Goal: Navigation & Orientation: Find specific page/section

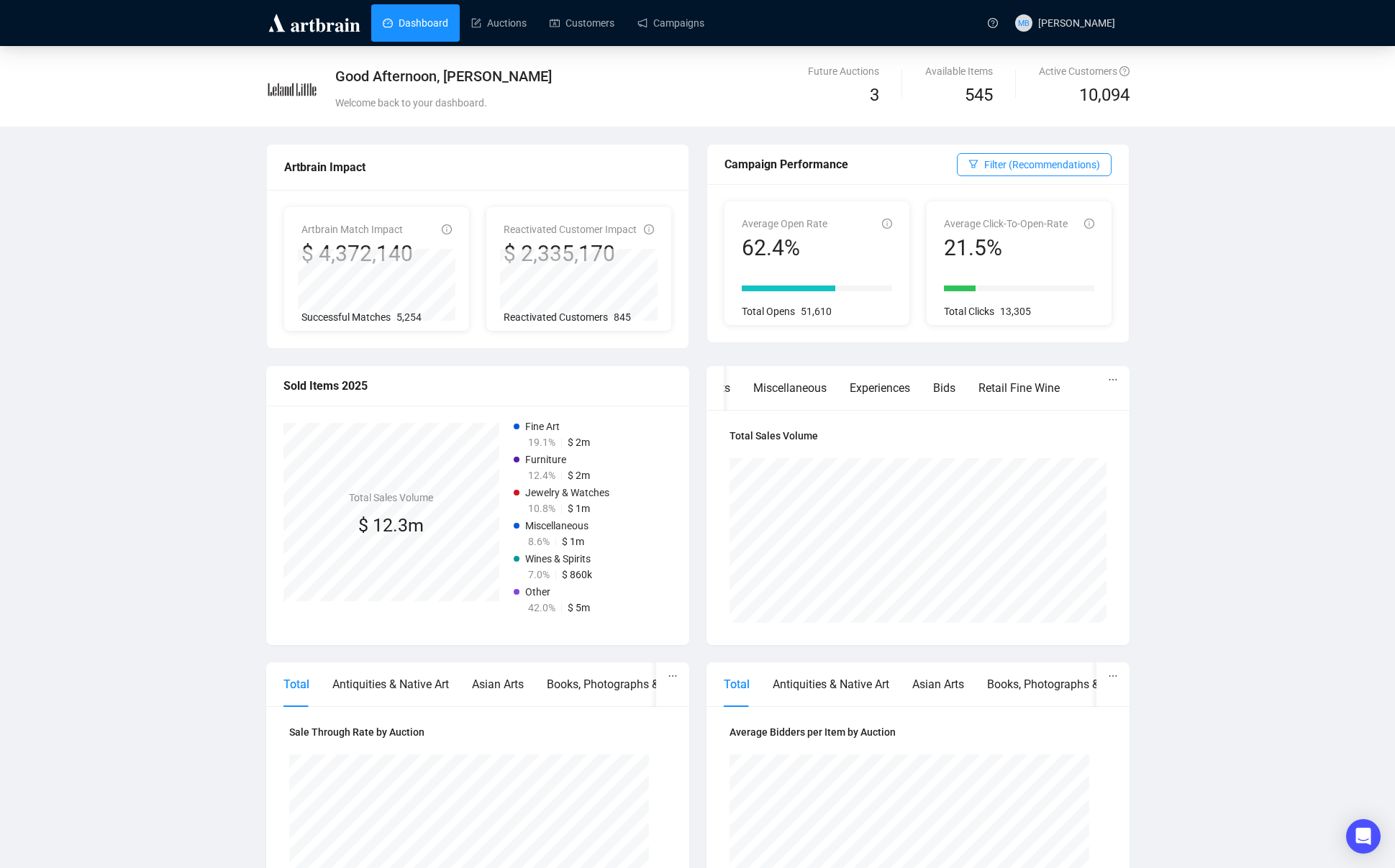
click at [1312, 185] on div "Good Afternoon, [PERSON_NAME] Welcome back to your dashboard. Future Auctions 3…" at bounding box center [697, 625] width 1395 height 1157
drag, startPoint x: 486, startPoint y: 21, endPoint x: 465, endPoint y: 44, distance: 31.1
click at [485, 21] on link "Auctions" at bounding box center [499, 23] width 55 height 37
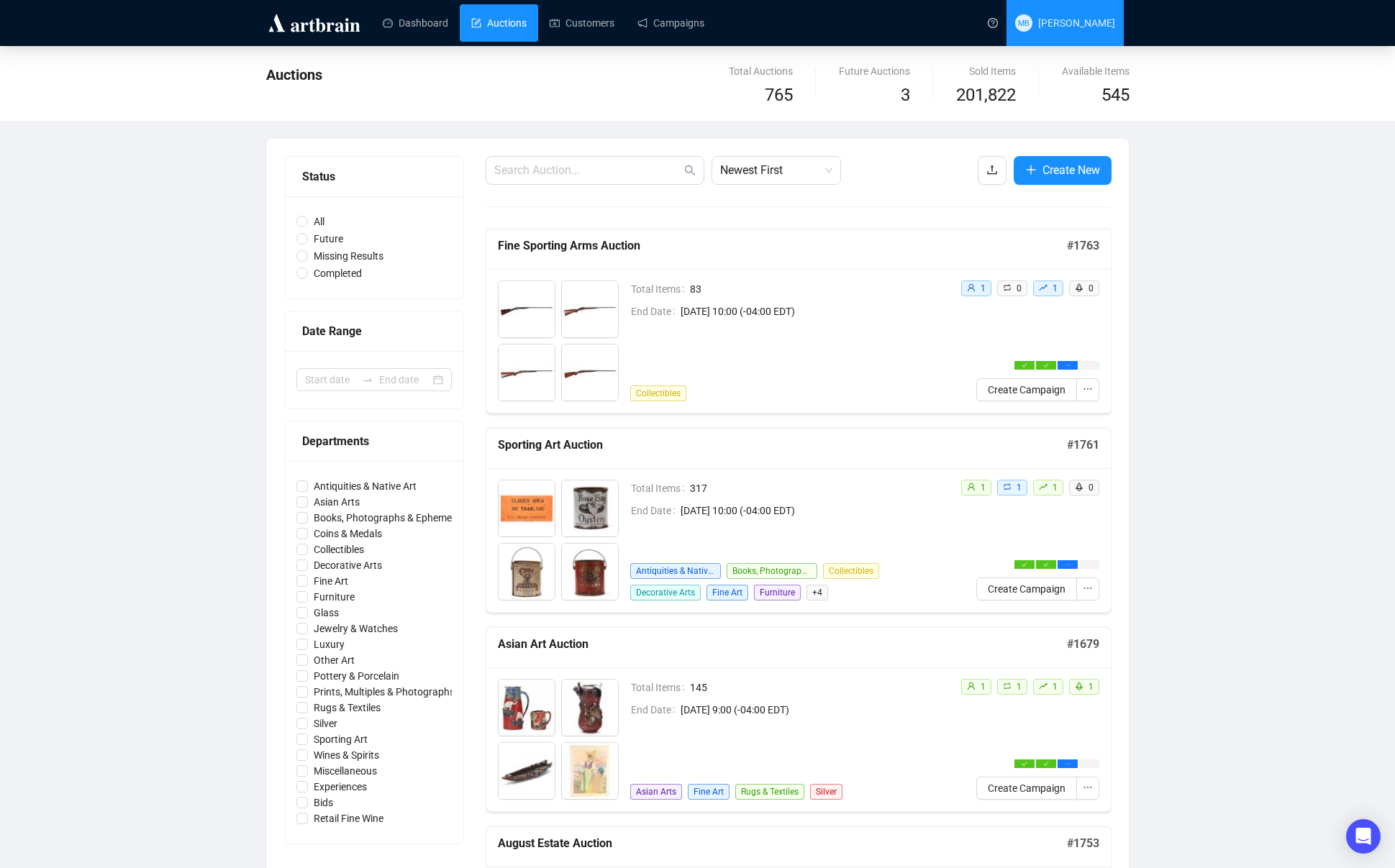
click at [1077, 25] on span "[PERSON_NAME]" at bounding box center [1076, 22] width 77 height 12
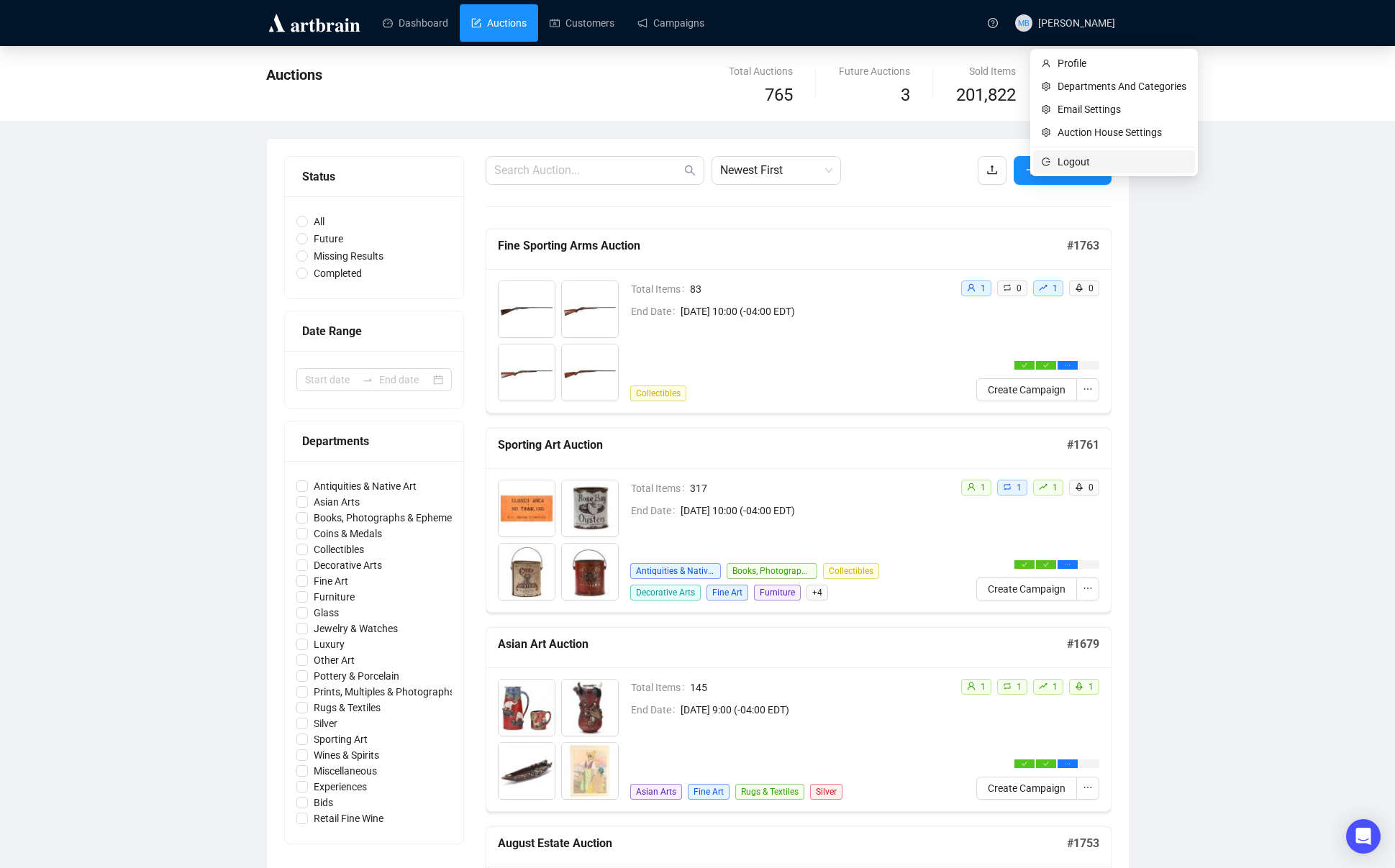
click at [1083, 162] on span "Logout" at bounding box center [1122, 162] width 129 height 16
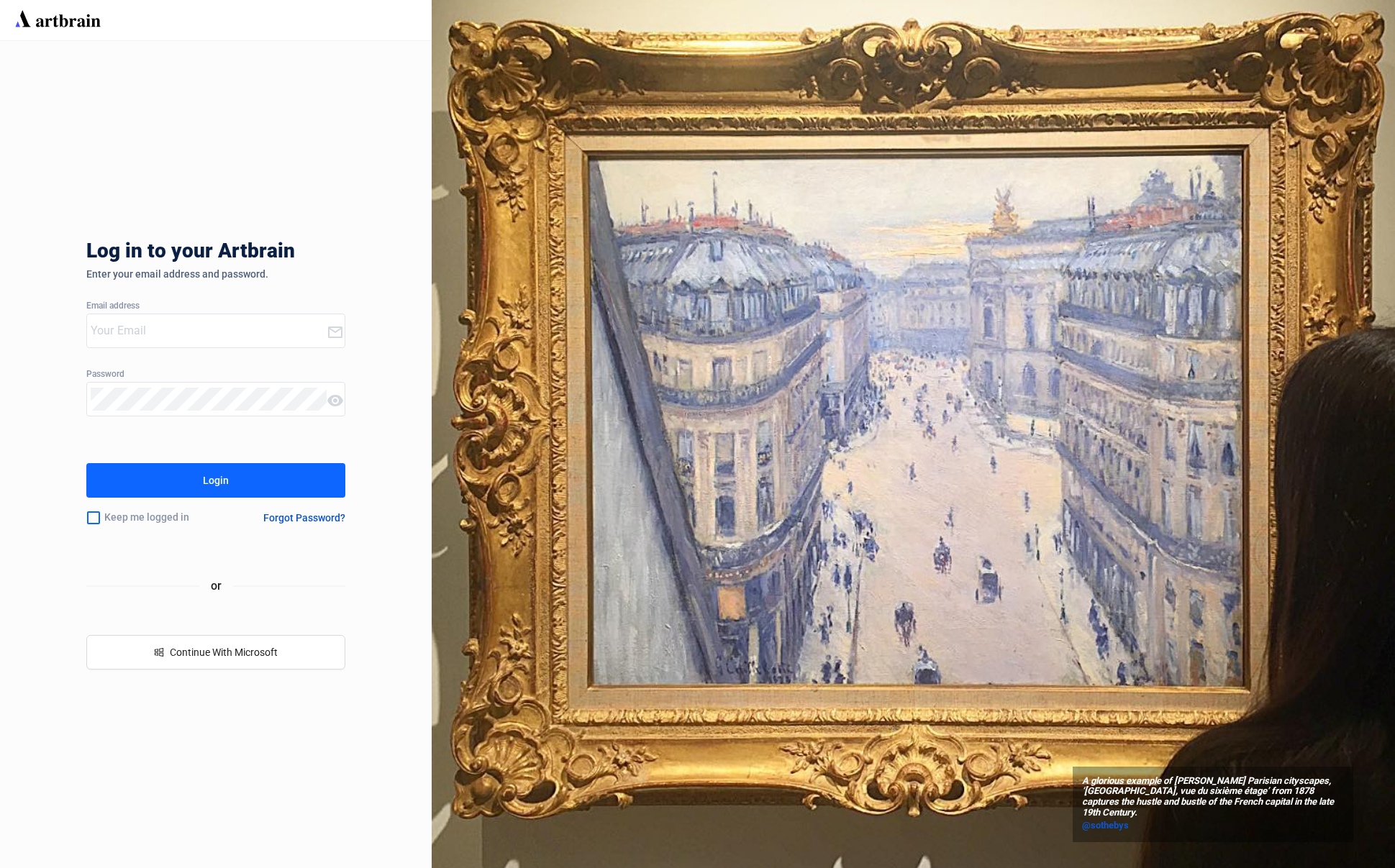
type input "[EMAIL_ADDRESS][DOMAIN_NAME]"
